Goal: Information Seeking & Learning: Learn about a topic

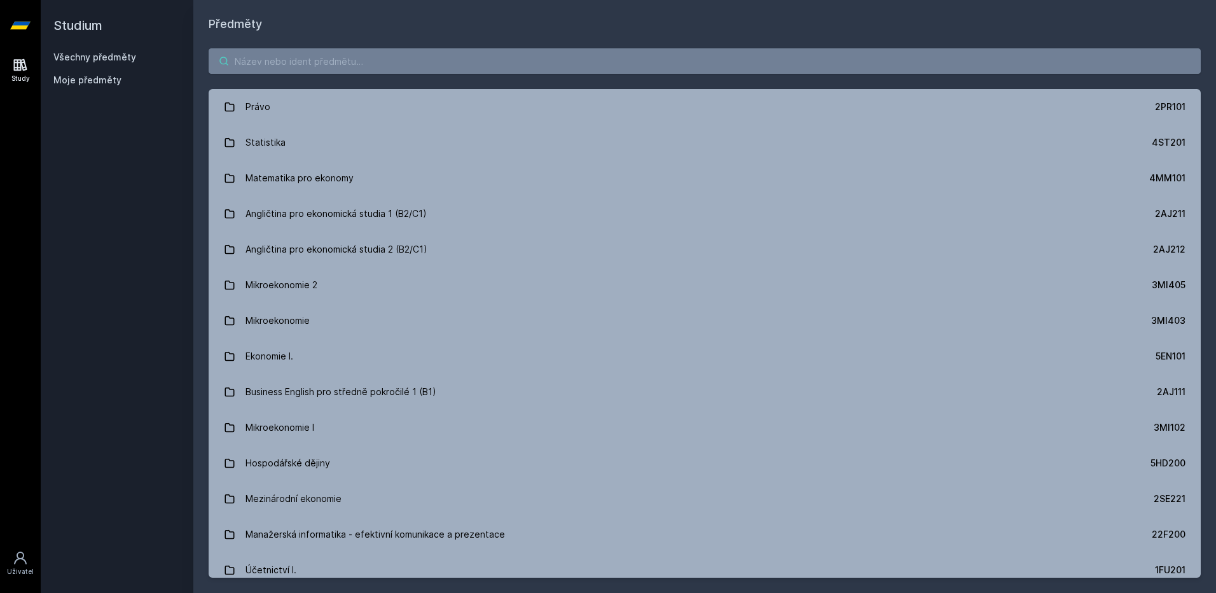
click at [370, 71] on input "search" at bounding box center [705, 60] width 992 height 25
type input "ů"
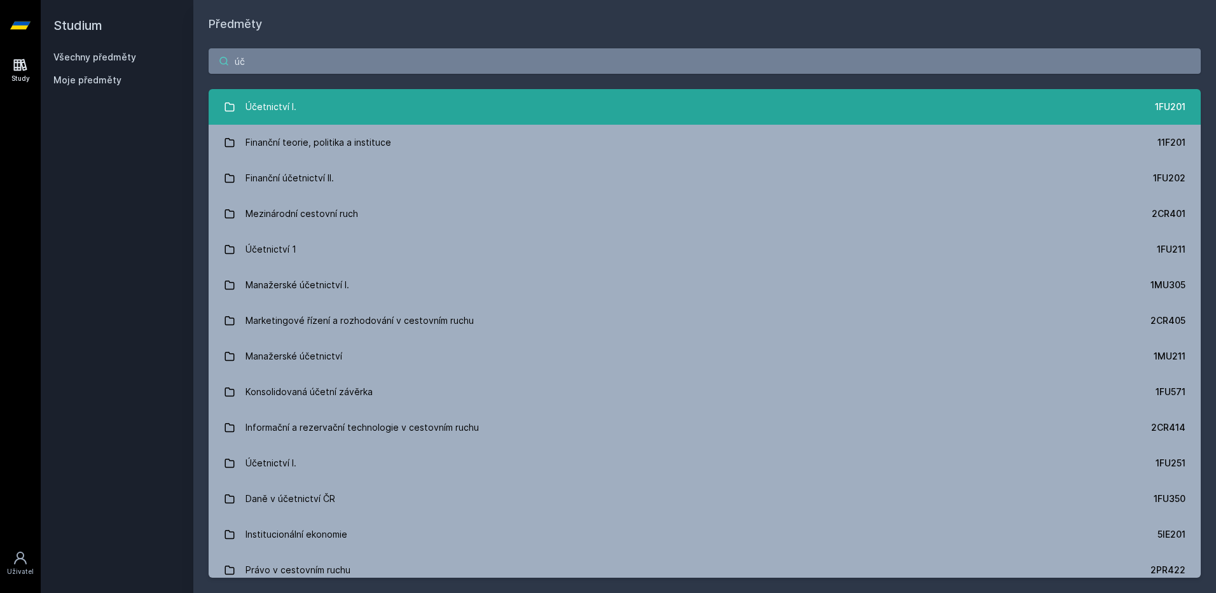
type input "úč"
click at [340, 102] on link "Účetnictví I. 1FU201" at bounding box center [705, 107] width 992 height 36
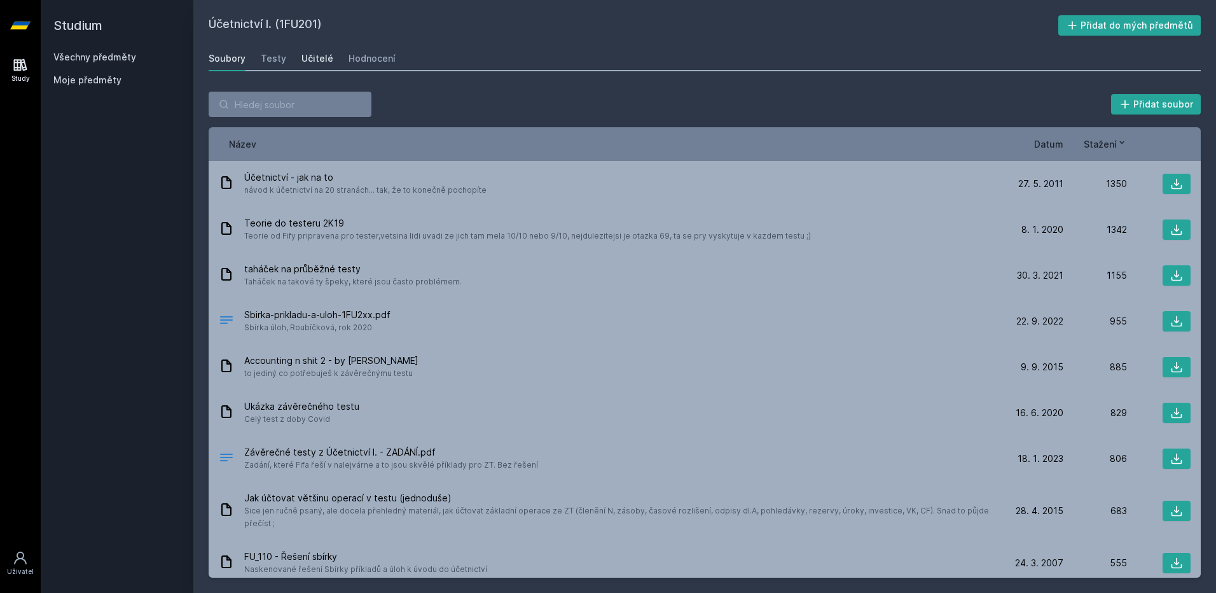
click at [312, 62] on div "Učitelé" at bounding box center [318, 58] width 32 height 13
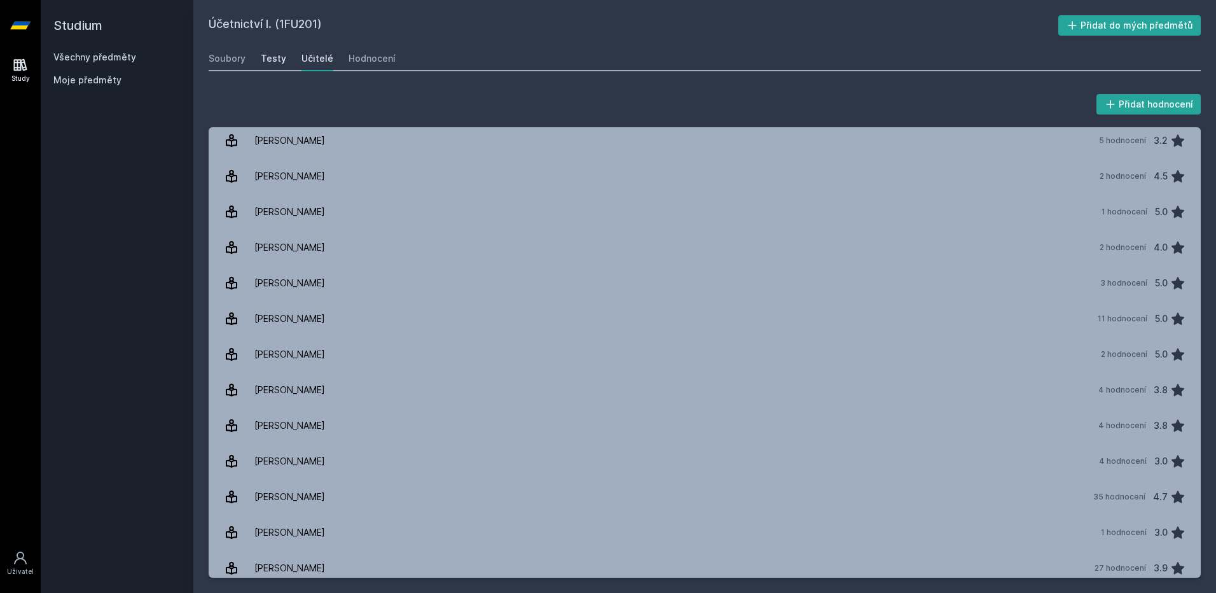
scroll to position [936, 0]
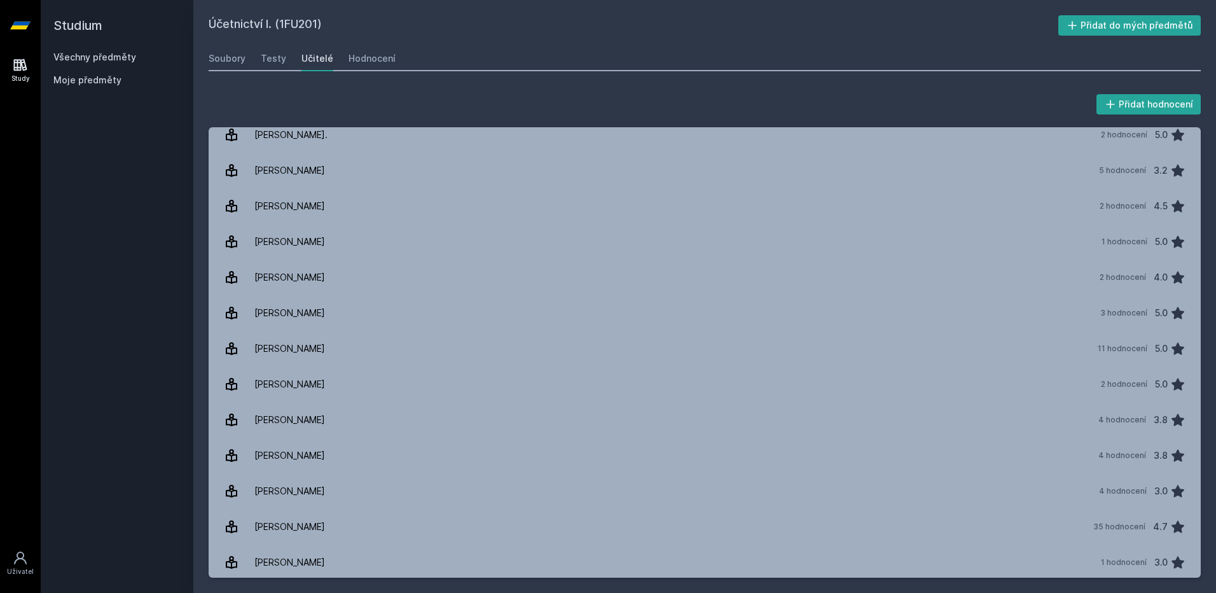
click at [285, 62] on div "Soubory Testy Učitelé Hodnocení" at bounding box center [705, 58] width 992 height 25
click at [282, 62] on div "Testy" at bounding box center [273, 58] width 25 height 13
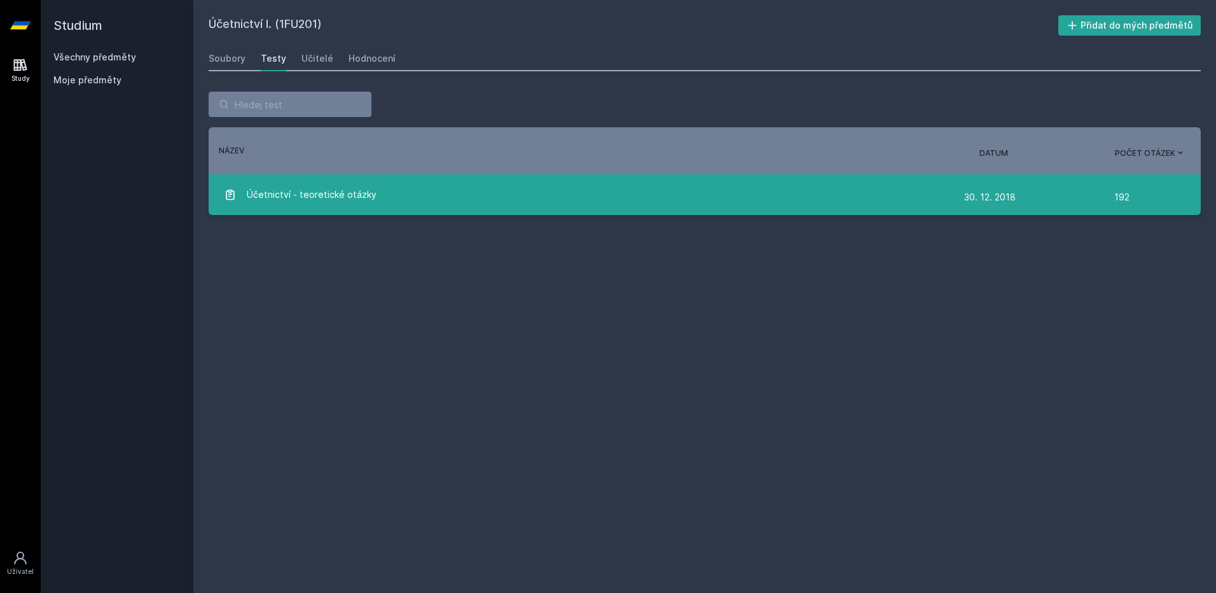
click at [485, 198] on div "Účetnictví - teoretické otázky" at bounding box center [594, 194] width 741 height 25
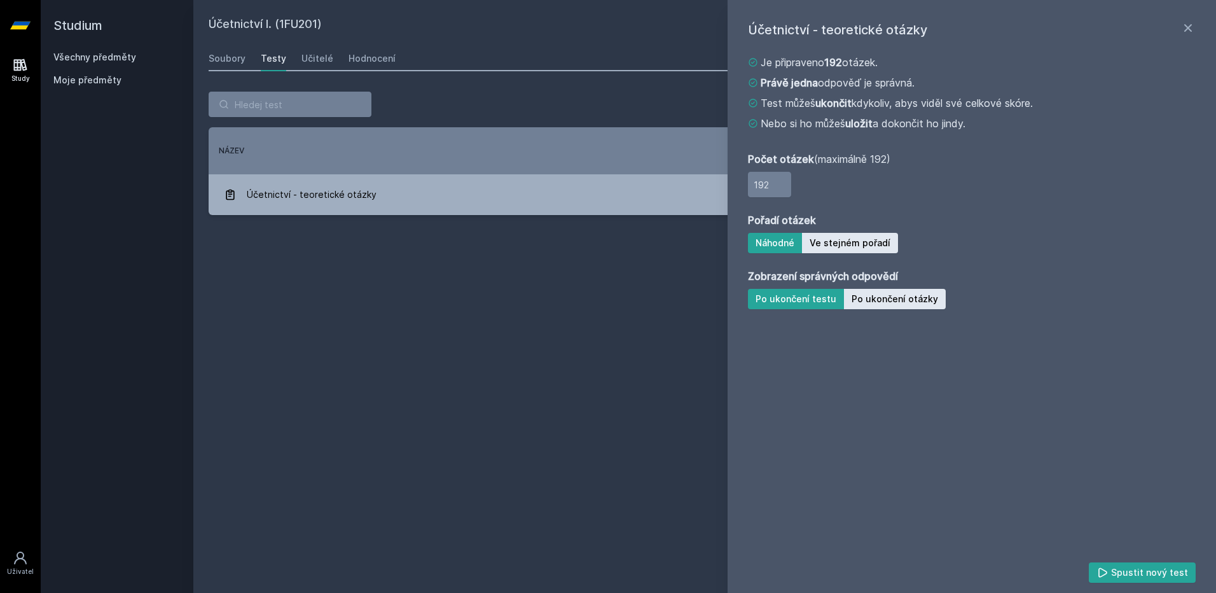
click at [671, 316] on div "Účetnictví I. (1FU201) Přidat do mých předmětů [GEOGRAPHIC_DATA] Testy Učitelé …" at bounding box center [705, 296] width 992 height 562
click at [201, 61] on div "Účetnictví I. (1FU201) Přidat do mých předmětů [GEOGRAPHIC_DATA] Testy Učitelé …" at bounding box center [704, 296] width 1023 height 593
click at [218, 60] on div "Soubory" at bounding box center [227, 58] width 37 height 13
